Goal: Task Accomplishment & Management: Manage account settings

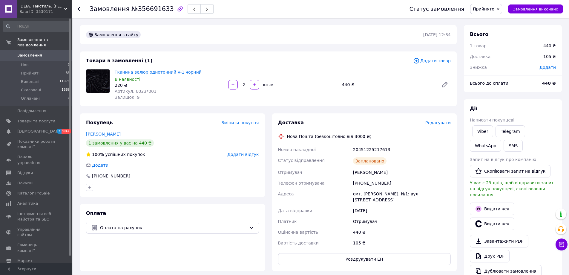
scroll to position [90, 0]
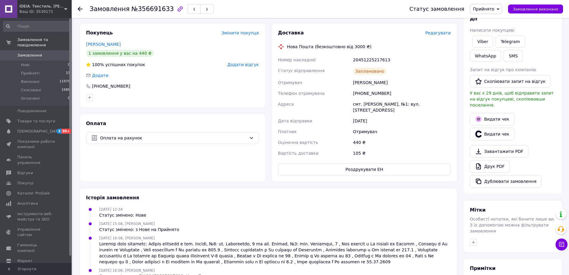
click at [79, 8] on use at bounding box center [80, 9] width 5 height 5
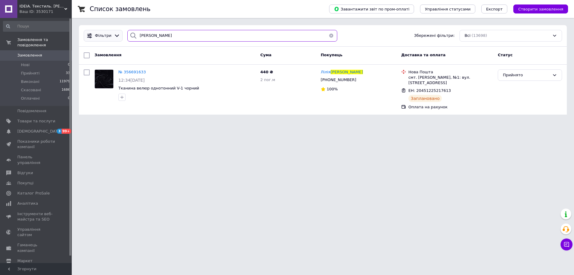
drag, startPoint x: 167, startPoint y: 34, endPoint x: 118, endPoint y: 34, distance: 48.7
click at [118, 34] on div "[PERSON_NAME] Збережені фільтри: Всі (13698)" at bounding box center [322, 36] width 483 height 12
paste input "енс"
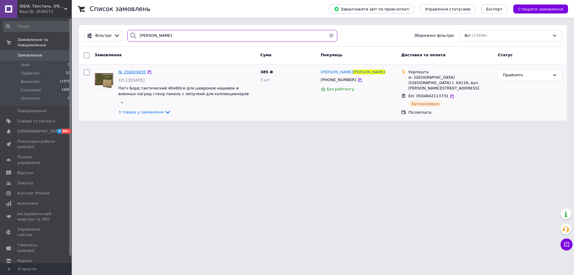
type input "[PERSON_NAME]"
click at [125, 70] on span "№ 356829835" at bounding box center [132, 72] width 28 height 4
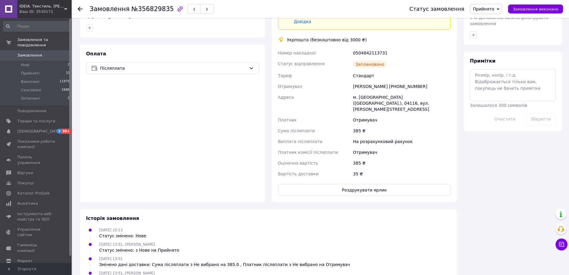
scroll to position [299, 0]
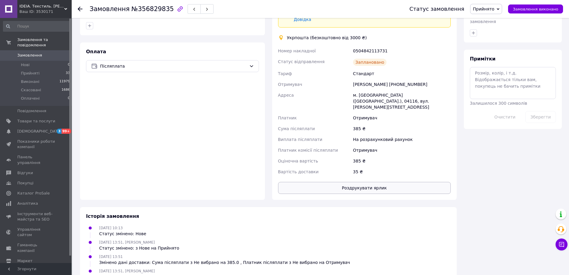
click at [357, 182] on button "Роздрукувати ярлик" at bounding box center [364, 188] width 173 height 12
click at [79, 8] on use at bounding box center [80, 9] width 5 height 5
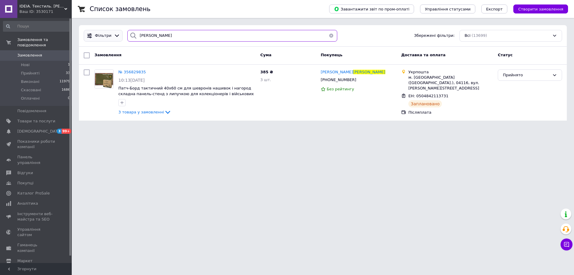
drag, startPoint x: 122, startPoint y: 39, endPoint x: 117, endPoint y: 38, distance: 5.2
click at [114, 38] on div "[PERSON_NAME] Збережені фільтри: Всі (13699)" at bounding box center [322, 36] width 483 height 12
paste input "рівоухов"
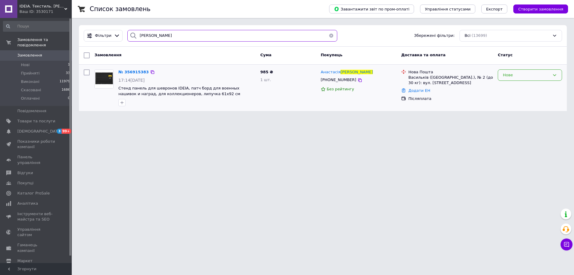
type input "[PERSON_NAME]"
click at [506, 74] on div "Нове" at bounding box center [526, 75] width 47 height 6
click at [509, 85] on li "Прийнято" at bounding box center [530, 87] width 64 height 11
click at [131, 71] on span "№ 356915383" at bounding box center [132, 72] width 28 height 4
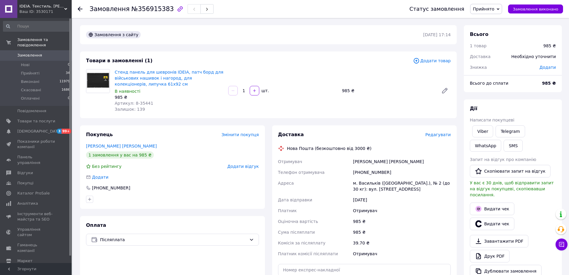
click at [440, 133] on span "Редагувати" at bounding box center [438, 134] width 25 height 5
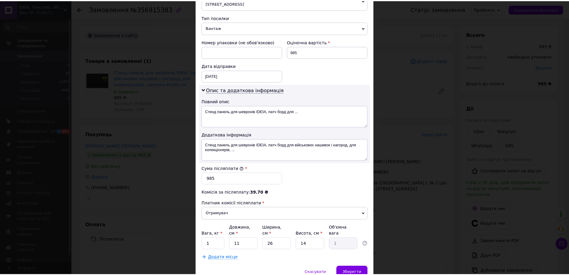
scroll to position [239, 0]
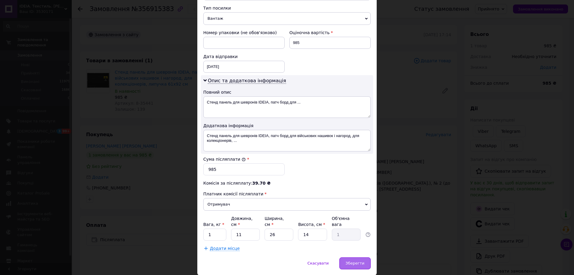
click at [354, 261] on span "Зберегти" at bounding box center [355, 263] width 19 height 4
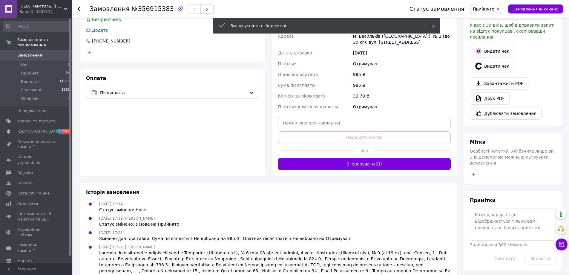
scroll to position [148, 0]
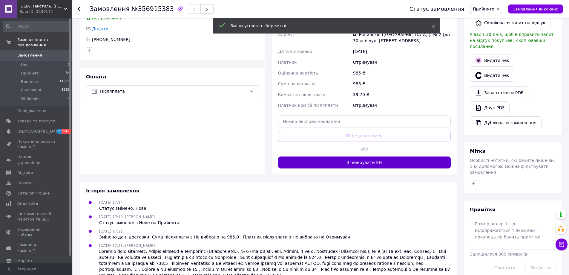
click at [361, 162] on button "Згенерувати ЕН" at bounding box center [364, 162] width 173 height 12
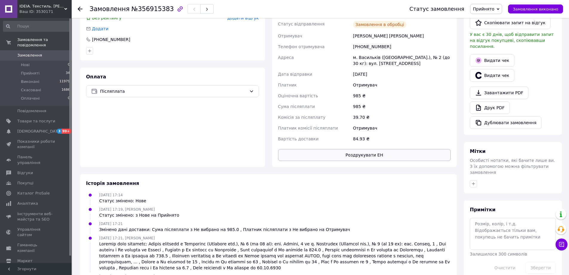
click at [359, 155] on button "Роздрукувати ЕН" at bounding box center [364, 155] width 173 height 12
click at [81, 8] on icon at bounding box center [80, 9] width 5 height 5
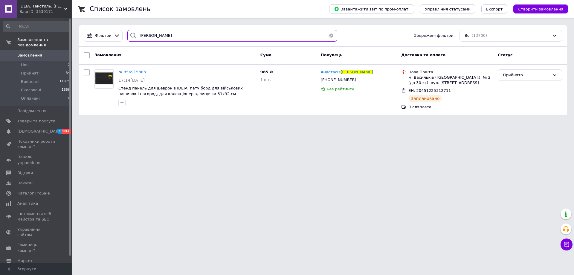
drag, startPoint x: 147, startPoint y: 38, endPoint x: 124, endPoint y: 36, distance: 23.4
click at [125, 36] on div "[PERSON_NAME]" at bounding box center [232, 36] width 215 height 12
paste input "[PERSON_NAME]"
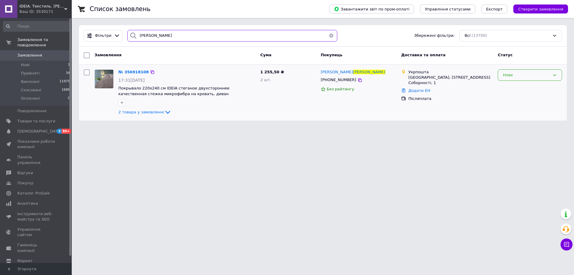
type input "[PERSON_NAME]"
click at [522, 75] on div "Нове" at bounding box center [526, 75] width 47 height 6
click at [514, 87] on li "Прийнято" at bounding box center [530, 87] width 64 height 11
click at [135, 70] on span "№ 356918108" at bounding box center [132, 72] width 28 height 4
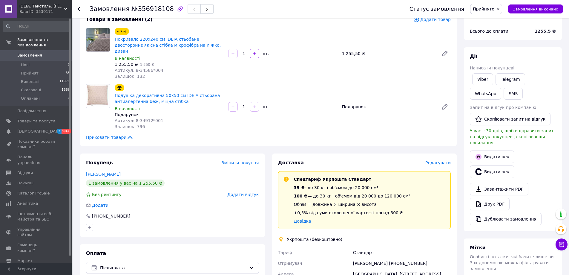
scroll to position [120, 0]
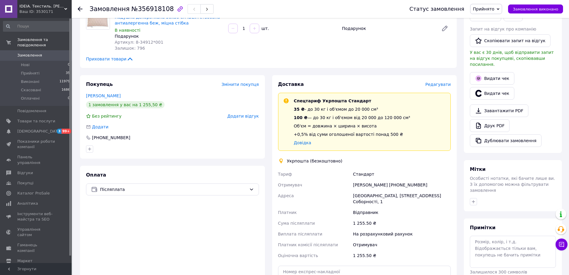
drag, startPoint x: 80, startPoint y: 8, endPoint x: 91, endPoint y: 19, distance: 15.2
click at [81, 9] on icon at bounding box center [80, 9] width 5 height 5
